Goal: Information Seeking & Learning: Learn about a topic

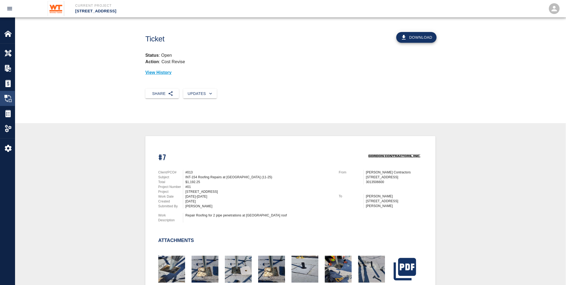
scroll to position [328, 0]
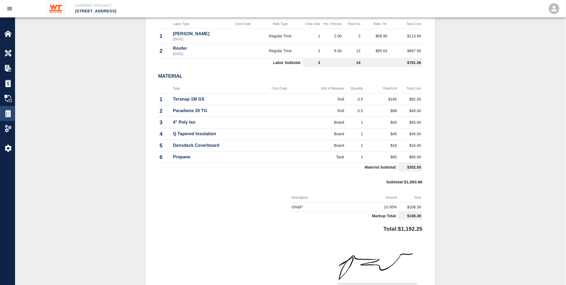
click at [6, 112] on img at bounding box center [8, 114] width 8 height 8
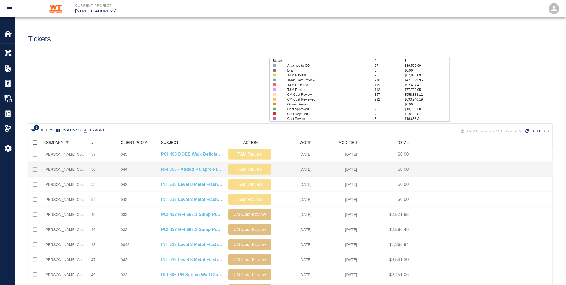
scroll to position [305, 520]
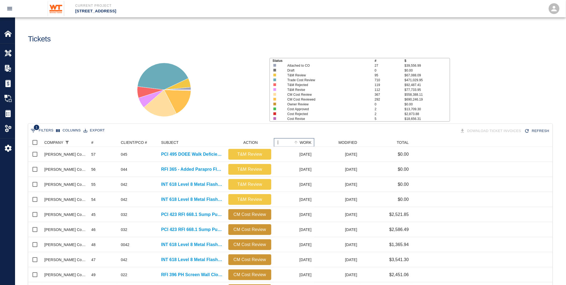
click at [306, 139] on div "WORK" at bounding box center [306, 142] width 12 height 9
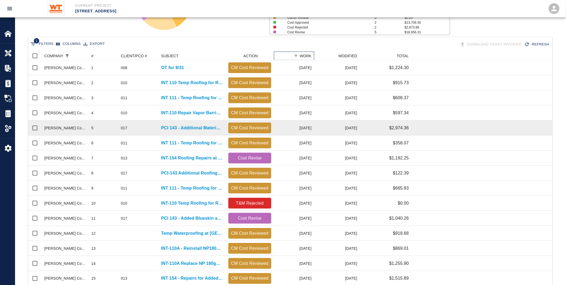
scroll to position [89, 0]
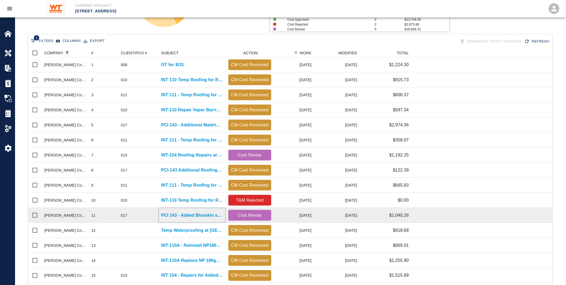
click at [193, 215] on p "PCI 143 - Added Blueskin at [GEOGRAPHIC_DATA]" at bounding box center [192, 215] width 62 height 6
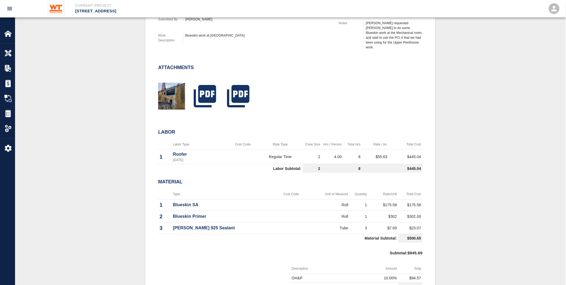
scroll to position [149, 0]
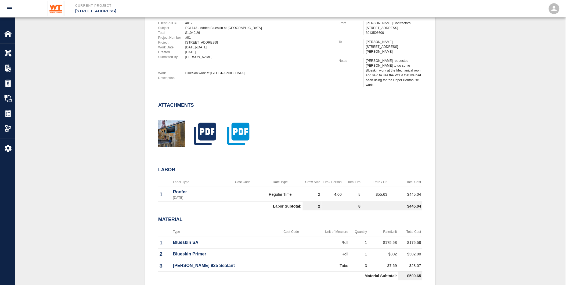
click at [236, 125] on icon "button" at bounding box center [238, 133] width 27 height 27
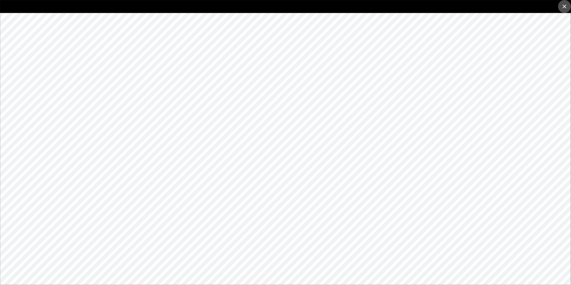
click at [565, 5] on icon "close" at bounding box center [564, 6] width 6 height 6
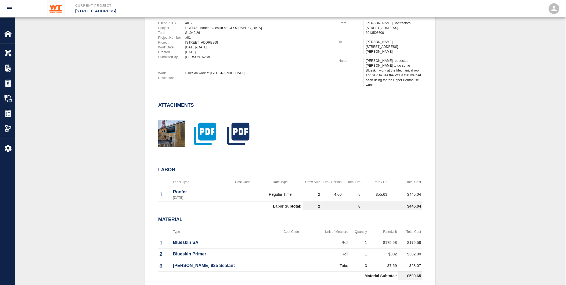
click at [200, 127] on icon "button" at bounding box center [205, 133] width 27 height 27
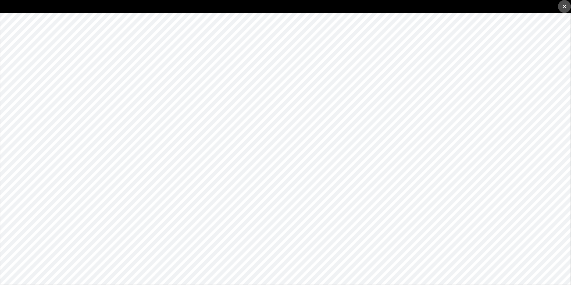
click at [564, 5] on icon "close" at bounding box center [564, 6] width 6 height 6
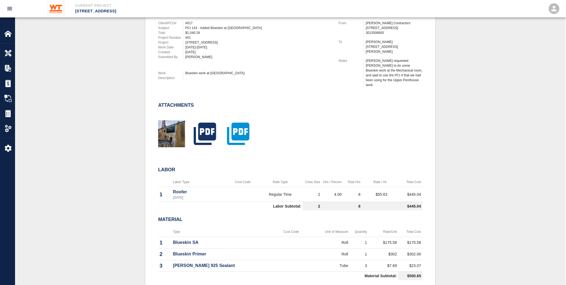
click at [238, 125] on icon "button" at bounding box center [238, 134] width 22 height 22
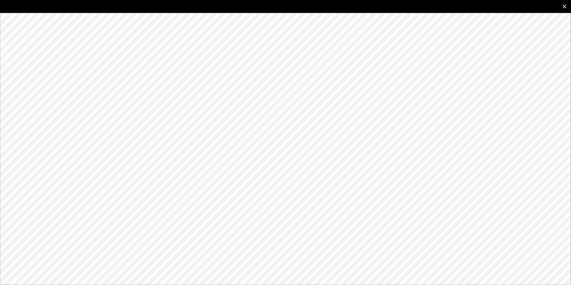
click at [563, 4] on icon "close" at bounding box center [564, 6] width 6 height 6
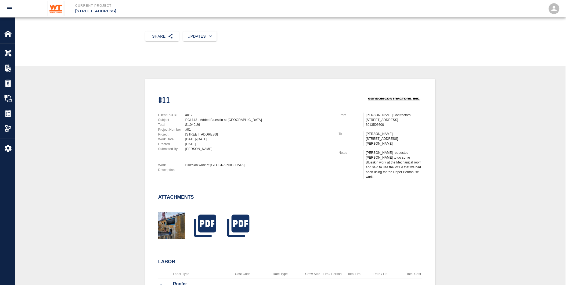
scroll to position [30, 0]
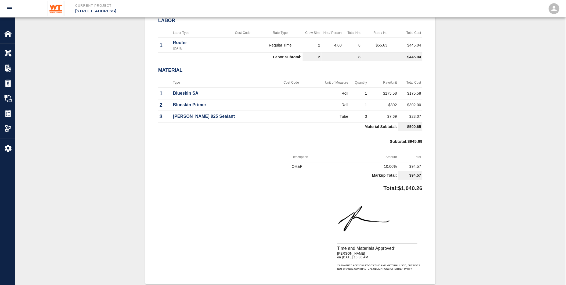
scroll to position [299, 0]
click at [55, 136] on div "#11 Client/PCO# #017 Subject PCI 143 - Added Blueskin at [GEOGRAPHIC_DATA] Tota…" at bounding box center [290, 60] width 525 height 446
click at [4, 113] on img at bounding box center [8, 114] width 8 height 8
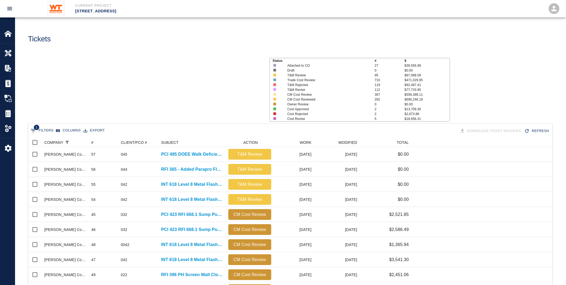
scroll to position [305, 520]
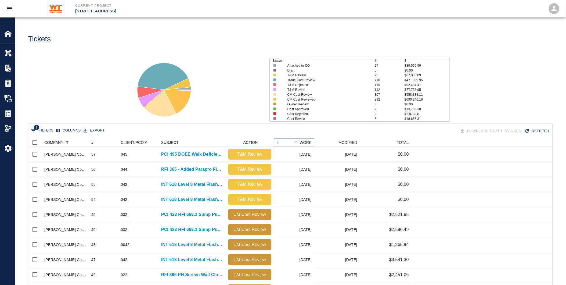
click at [308, 140] on div "WORK" at bounding box center [306, 142] width 12 height 9
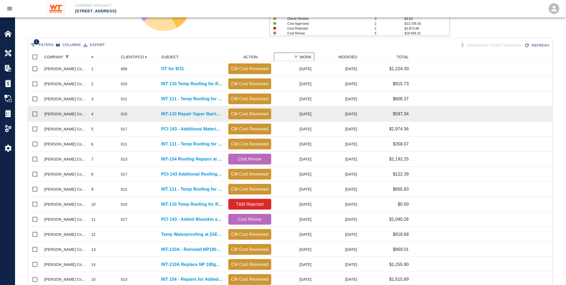
scroll to position [119, 0]
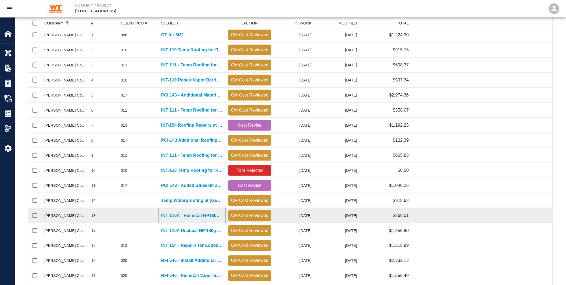
click at [177, 215] on p "INT-110A - Reinstall NP180gT4 at grade" at bounding box center [192, 215] width 62 height 6
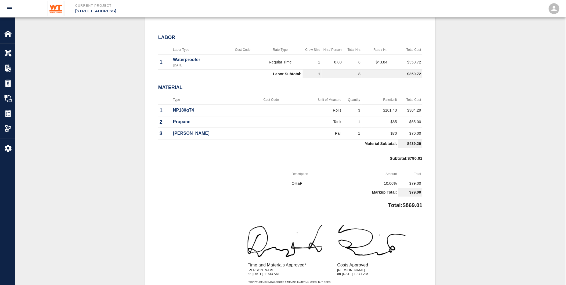
scroll to position [239, 0]
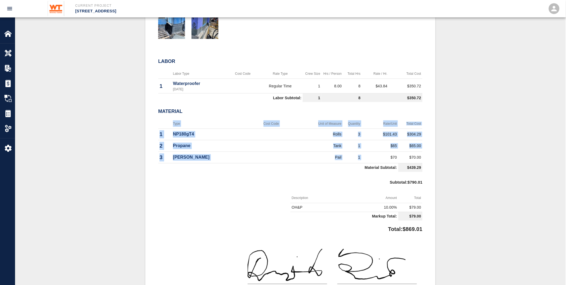
drag, startPoint x: 384, startPoint y: 155, endPoint x: 433, endPoint y: 163, distance: 49.1
click at [433, 163] on div "#13 Subject INT-110A - Reinstall NP180gT4 at grade Total $869.01 Project Number…" at bounding box center [290, 110] width 290 height 427
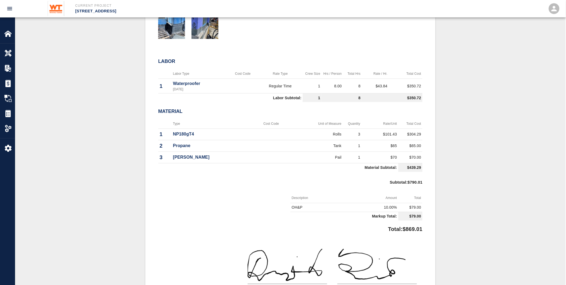
drag, startPoint x: 433, startPoint y: 163, endPoint x: 300, endPoint y: 187, distance: 135.2
click at [300, 187] on div "Subtotal : $790.01" at bounding box center [290, 183] width 264 height 19
click at [203, 131] on p "NP180gT4" at bounding box center [211, 134] width 76 height 6
drag, startPoint x: 200, startPoint y: 132, endPoint x: 168, endPoint y: 132, distance: 31.7
click at [168, 132] on tr "1 NP180gT4 Rolls 3 $101.43 $304.29" at bounding box center [290, 134] width 264 height 12
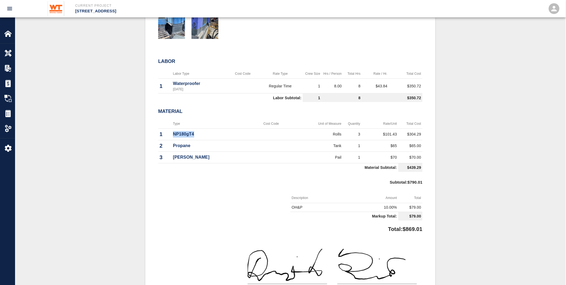
copy tr "NP180gT4"
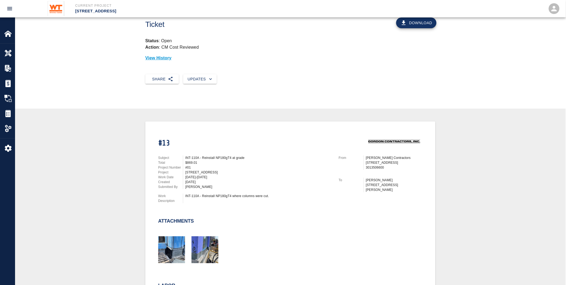
scroll to position [0, 0]
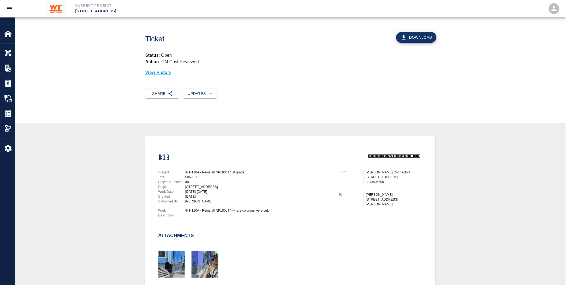
click at [420, 40] on button "Download" at bounding box center [416, 37] width 40 height 11
click at [9, 112] on img at bounding box center [8, 114] width 8 height 8
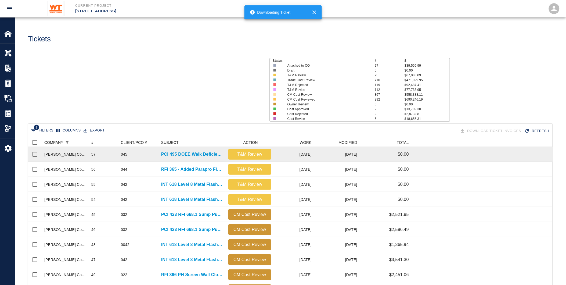
scroll to position [305, 520]
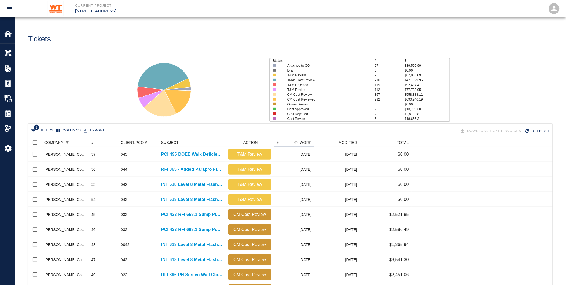
click at [310, 142] on div "WORK" at bounding box center [306, 142] width 12 height 9
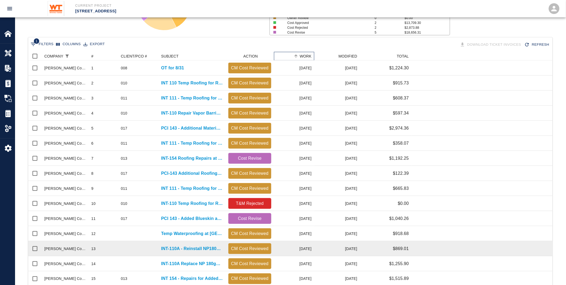
scroll to position [119, 0]
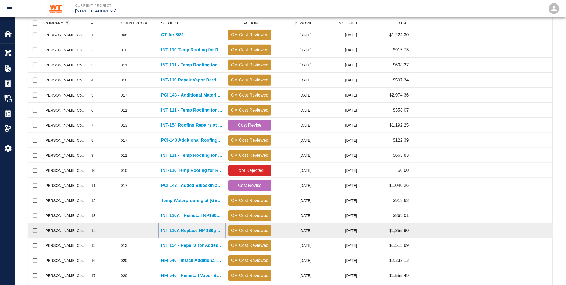
click at [209, 230] on p "INT-110A Replace NP 180gT4 at cut columns" at bounding box center [192, 230] width 62 height 6
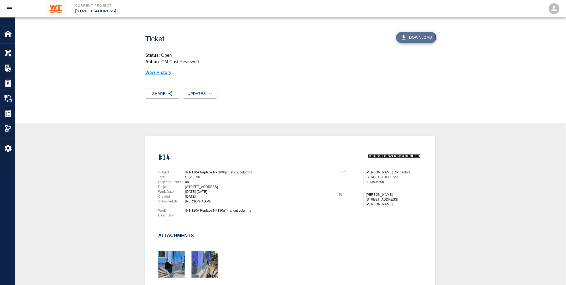
click at [412, 38] on button "Download" at bounding box center [416, 37] width 40 height 11
click at [6, 111] on img at bounding box center [8, 114] width 8 height 8
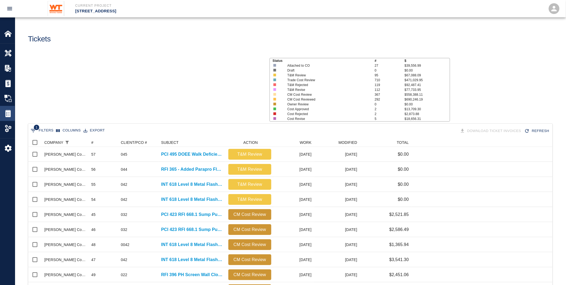
scroll to position [305, 520]
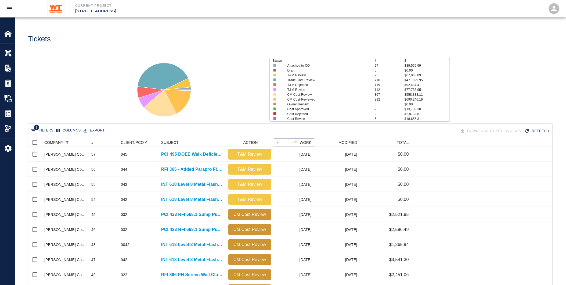
click at [307, 142] on div "WORK" at bounding box center [306, 142] width 12 height 9
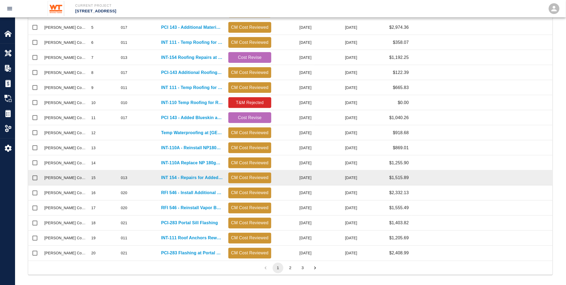
scroll to position [190, 0]
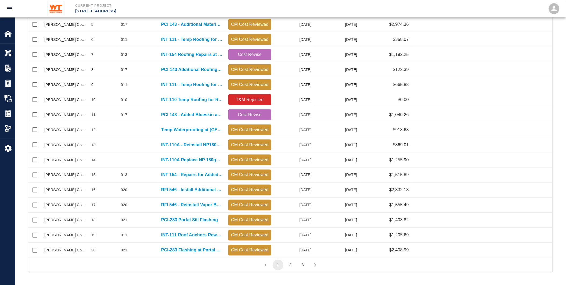
click at [290, 266] on button "2" at bounding box center [290, 265] width 11 height 11
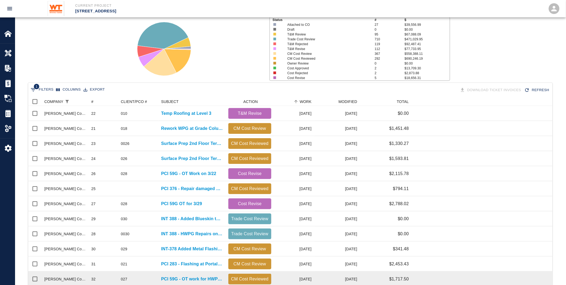
scroll to position [11, 0]
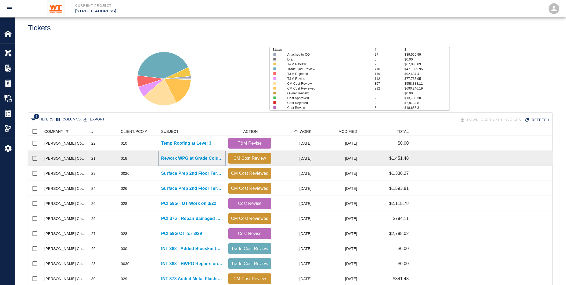
click at [171, 156] on p "Rework WPG at Grade Columns" at bounding box center [192, 158] width 62 height 6
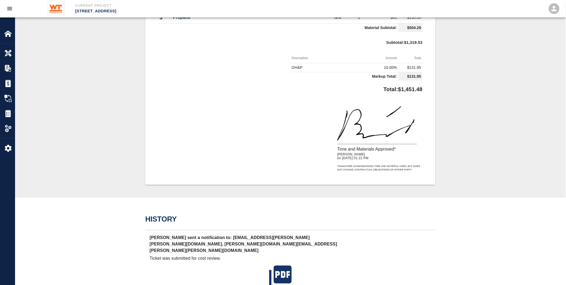
scroll to position [448, 0]
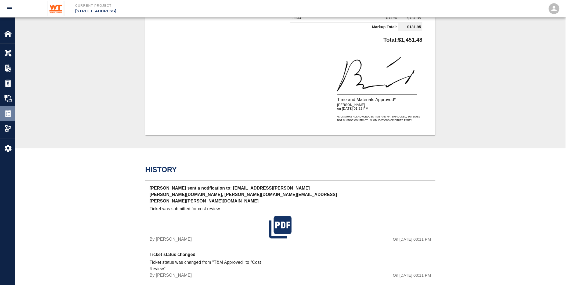
click at [7, 112] on img at bounding box center [8, 114] width 8 height 8
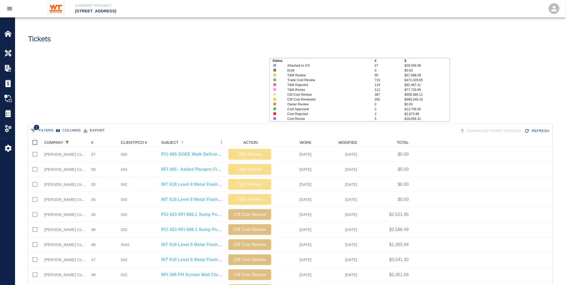
scroll to position [305, 520]
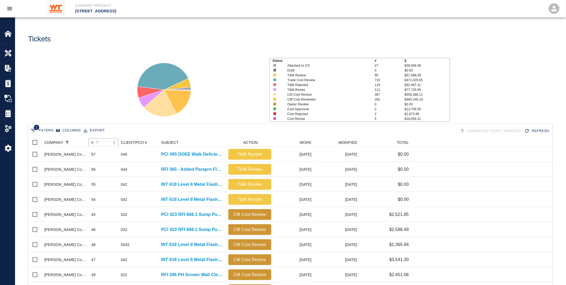
click at [95, 141] on button "Sort" at bounding box center [98, 143] width 8 height 8
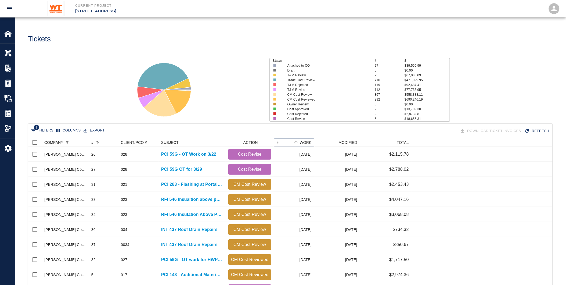
click at [309, 141] on div "WORK" at bounding box center [306, 142] width 12 height 9
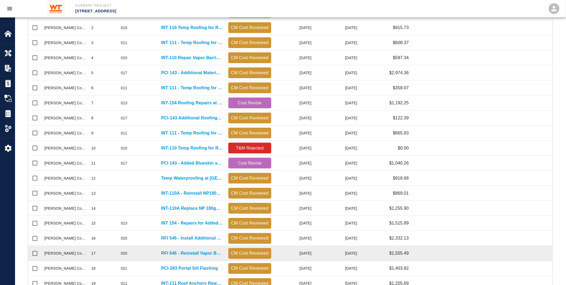
scroll to position [179, 0]
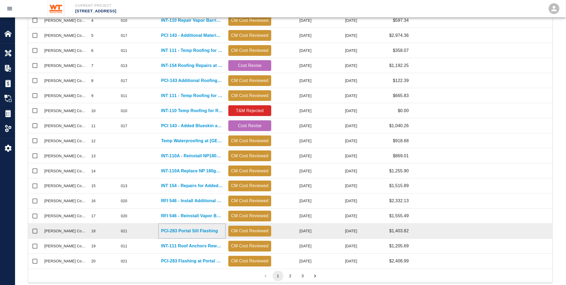
click at [197, 231] on p "PCI-283 Portal Sill Flashing" at bounding box center [189, 231] width 57 height 6
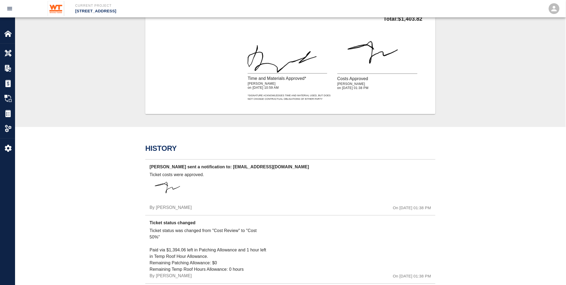
scroll to position [448, 0]
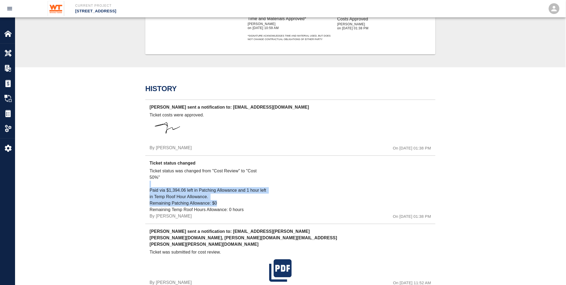
drag, startPoint x: 148, startPoint y: 185, endPoint x: 243, endPoint y: 203, distance: 97.4
click at [243, 203] on div "Ticket status changed Ticket status was changed from "Cost Review" to "Cost 50%…" at bounding box center [290, 189] width 290 height 68
click at [243, 203] on p "Ticket status was changed from "Cost Review" to "Cost 50%" Paid via $1,394.06 l…" at bounding box center [208, 190] width 117 height 45
drag, startPoint x: 255, startPoint y: 207, endPoint x: 141, endPoint y: 184, distance: 116.2
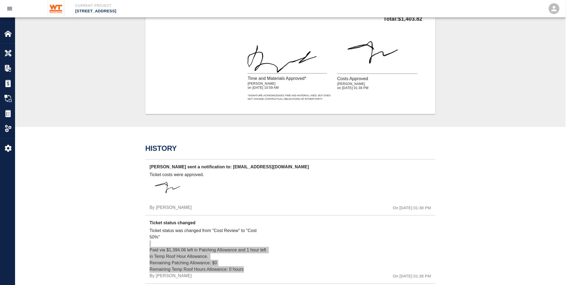
scroll to position [478, 0]
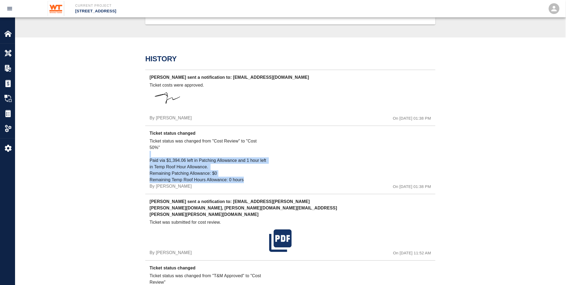
click at [206, 168] on p "Ticket status was changed from "Cost Review" to "Cost 50%" Paid via $1,394.06 l…" at bounding box center [208, 160] width 117 height 45
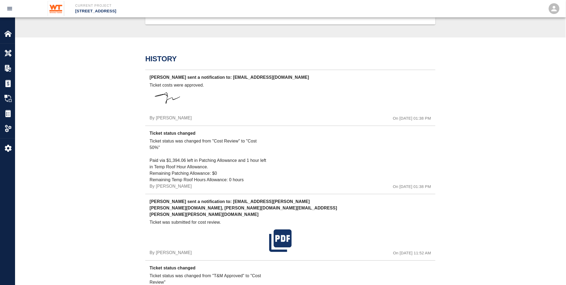
click at [216, 173] on p "Ticket status was changed from "Cost Review" to "Cost 50%" Paid via $1,394.06 l…" at bounding box center [208, 160] width 117 height 45
click at [221, 173] on p "Ticket status was changed from "Cost Review" to "Cost 50%" Paid via $1,394.06 l…" at bounding box center [208, 160] width 117 height 45
drag, startPoint x: 224, startPoint y: 173, endPoint x: 138, endPoint y: 171, distance: 86.6
click at [233, 170] on p "Ticket status was changed from "Cost Review" to "Cost 50%" Paid via $1,394.06 l…" at bounding box center [208, 160] width 117 height 45
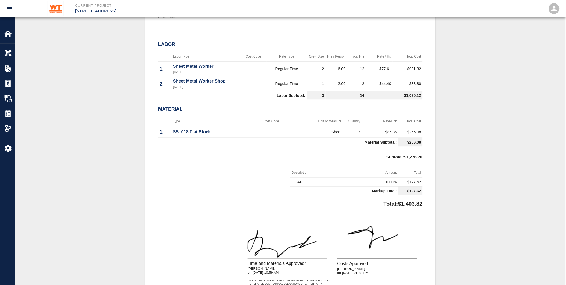
scroll to position [179, 0]
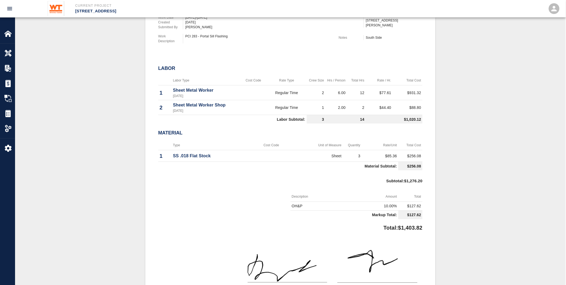
click at [256, 159] on td at bounding box center [271, 156] width 42 height 12
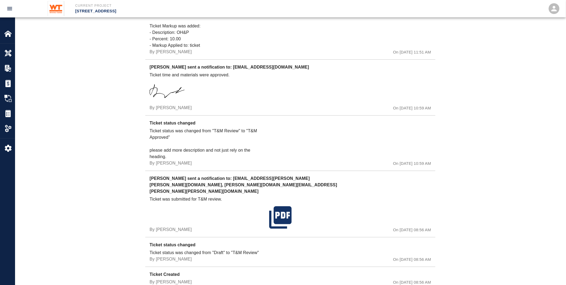
scroll to position [819, 0]
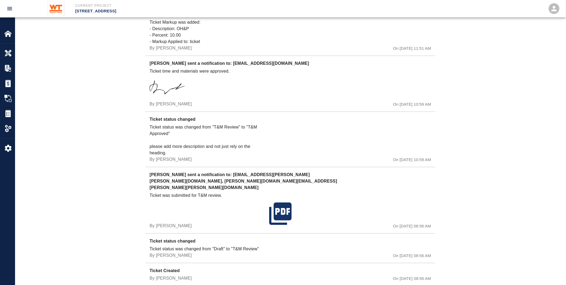
click at [333, 202] on div at bounding box center [311, 207] width 100 height 43
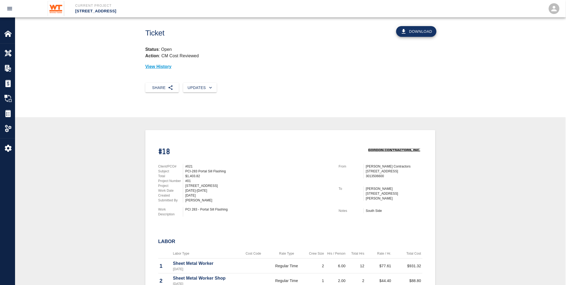
scroll to position [0, 0]
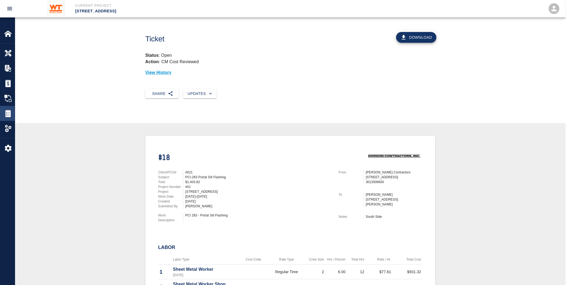
click at [9, 113] on img at bounding box center [8, 114] width 8 height 8
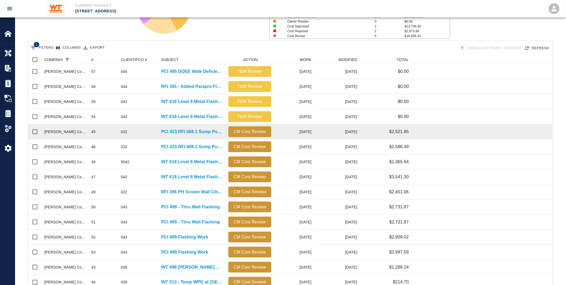
scroll to position [60, 0]
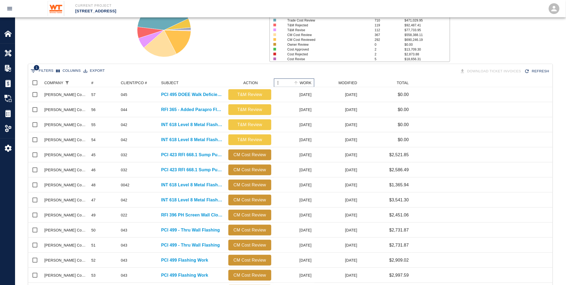
click at [306, 81] on div "WORK" at bounding box center [306, 82] width 12 height 9
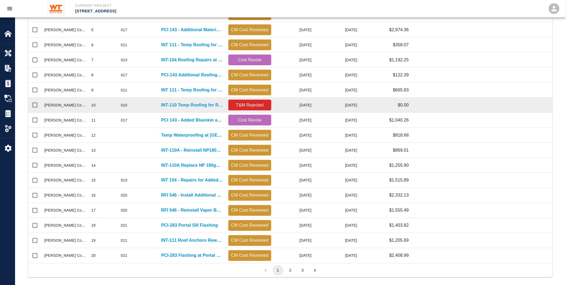
scroll to position [190, 0]
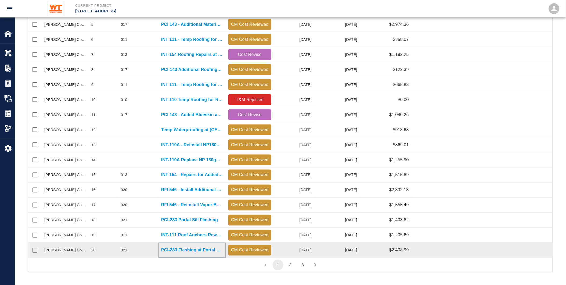
click at [176, 251] on p "PCI-283 Flashing at Portal Sill" at bounding box center [192, 250] width 62 height 6
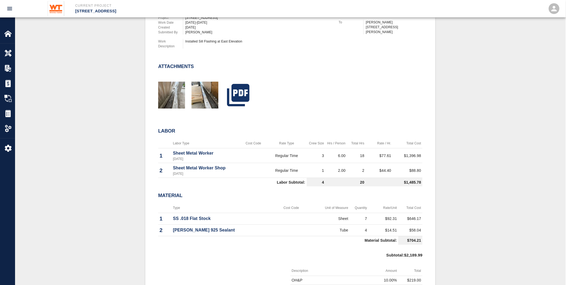
scroll to position [119, 0]
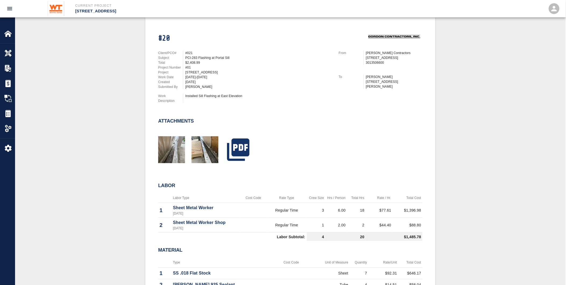
click at [330, 270] on td "Sheet" at bounding box center [328, 273] width 41 height 12
click at [12, 88] on div "Estimates" at bounding box center [7, 83] width 15 height 15
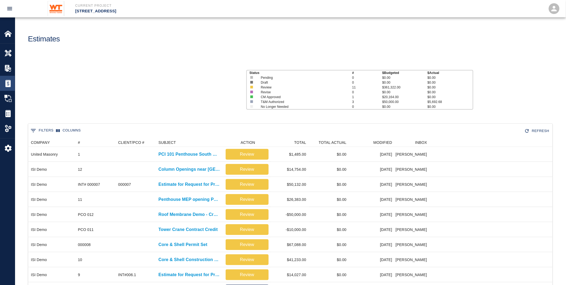
scroll to position [230, 520]
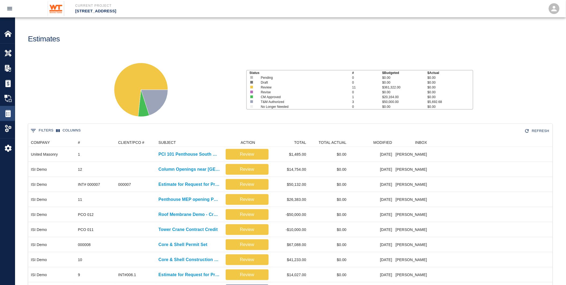
click at [13, 116] on div at bounding box center [11, 114] width 15 height 8
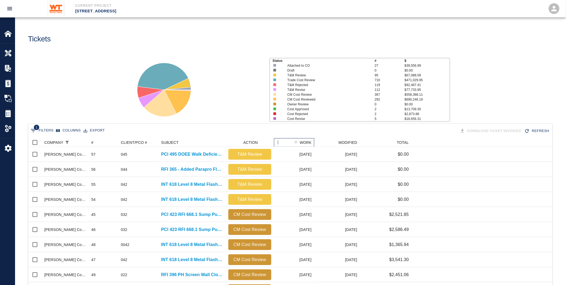
click at [307, 140] on div "WORK" at bounding box center [306, 142] width 12 height 9
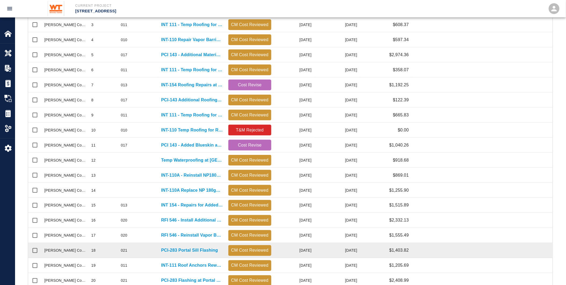
scroll to position [190, 0]
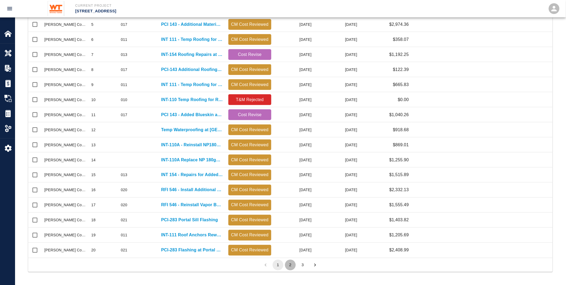
click at [289, 264] on button "2" at bounding box center [290, 265] width 11 height 11
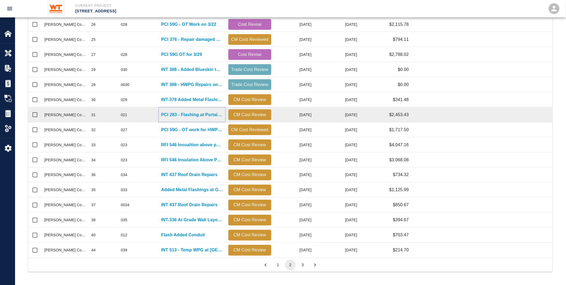
click at [190, 113] on p "PCI 283 - Flashing at Portal Sill" at bounding box center [192, 115] width 62 height 6
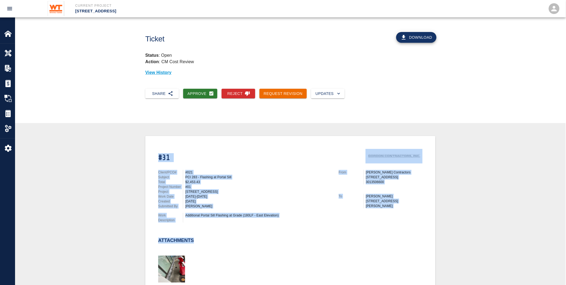
drag, startPoint x: 156, startPoint y: 140, endPoint x: 192, endPoint y: 237, distance: 102.8
click at [192, 237] on div "#31 Client/PCO# #021 Subject PCI 283 - Flashing at Portal Sill Total $2,453.43 …" at bounding box center [287, 213] width 271 height 142
drag, startPoint x: 192, startPoint y: 237, endPoint x: 196, endPoint y: 236, distance: 3.8
click at [192, 238] on h2 "Attachments" at bounding box center [176, 241] width 36 height 6
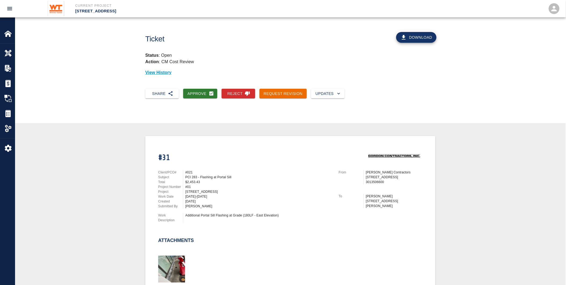
click at [229, 234] on div "Attachments" at bounding box center [287, 256] width 271 height 58
drag, startPoint x: 204, startPoint y: 238, endPoint x: 158, endPoint y: 237, distance: 45.7
click at [158, 237] on div "Attachments" at bounding box center [287, 256] width 271 height 58
drag, startPoint x: 158, startPoint y: 237, endPoint x: 208, endPoint y: 237, distance: 50.3
click at [208, 237] on div "Attachments" at bounding box center [287, 256] width 271 height 58
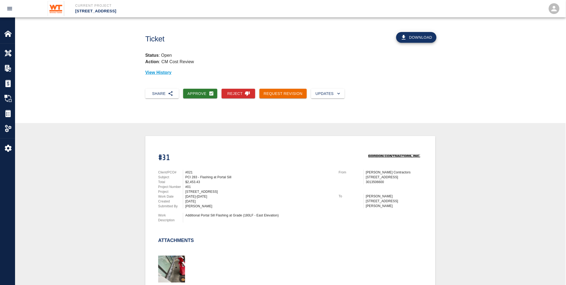
click at [193, 235] on div "Attachments" at bounding box center [287, 256] width 271 height 58
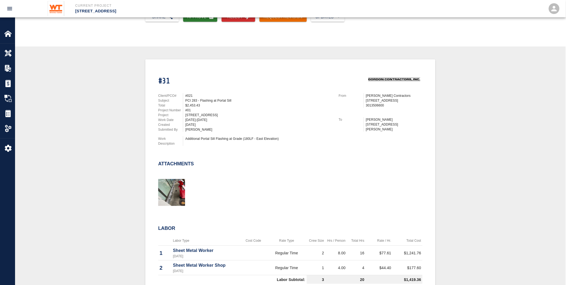
scroll to position [89, 0]
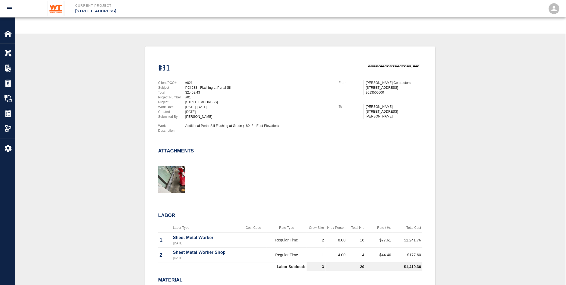
click at [202, 160] on div at bounding box center [287, 173] width 271 height 43
drag, startPoint x: 200, startPoint y: 149, endPoint x: 155, endPoint y: 142, distance: 45.6
click at [155, 142] on div "Attachments" at bounding box center [287, 166] width 271 height 58
drag, startPoint x: 155, startPoint y: 142, endPoint x: 218, endPoint y: 158, distance: 65.4
click at [220, 157] on div at bounding box center [287, 173] width 271 height 43
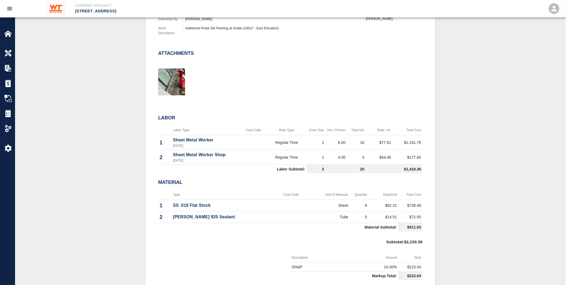
scroll to position [149, 0]
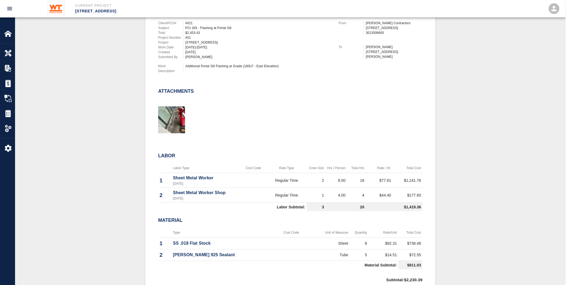
click at [202, 177] on p "Sheet Metal Worker" at bounding box center [206, 178] width 66 height 6
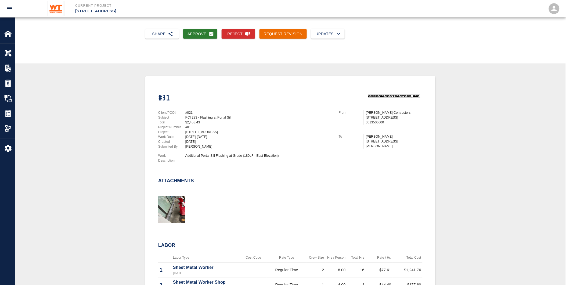
scroll to position [0, 0]
